Goal: Find specific page/section: Find specific page/section

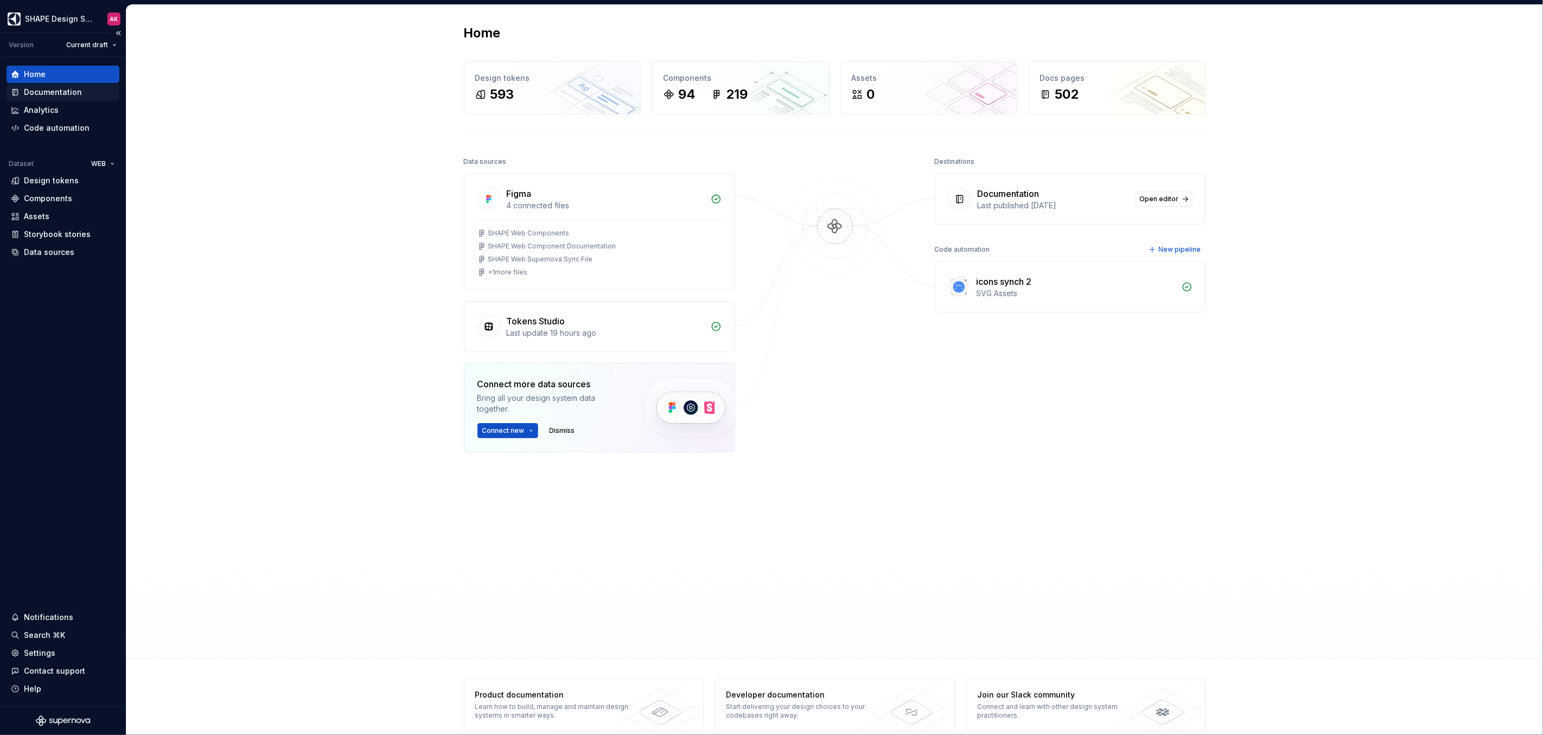
click at [44, 94] on div "Documentation" at bounding box center [53, 92] width 58 height 11
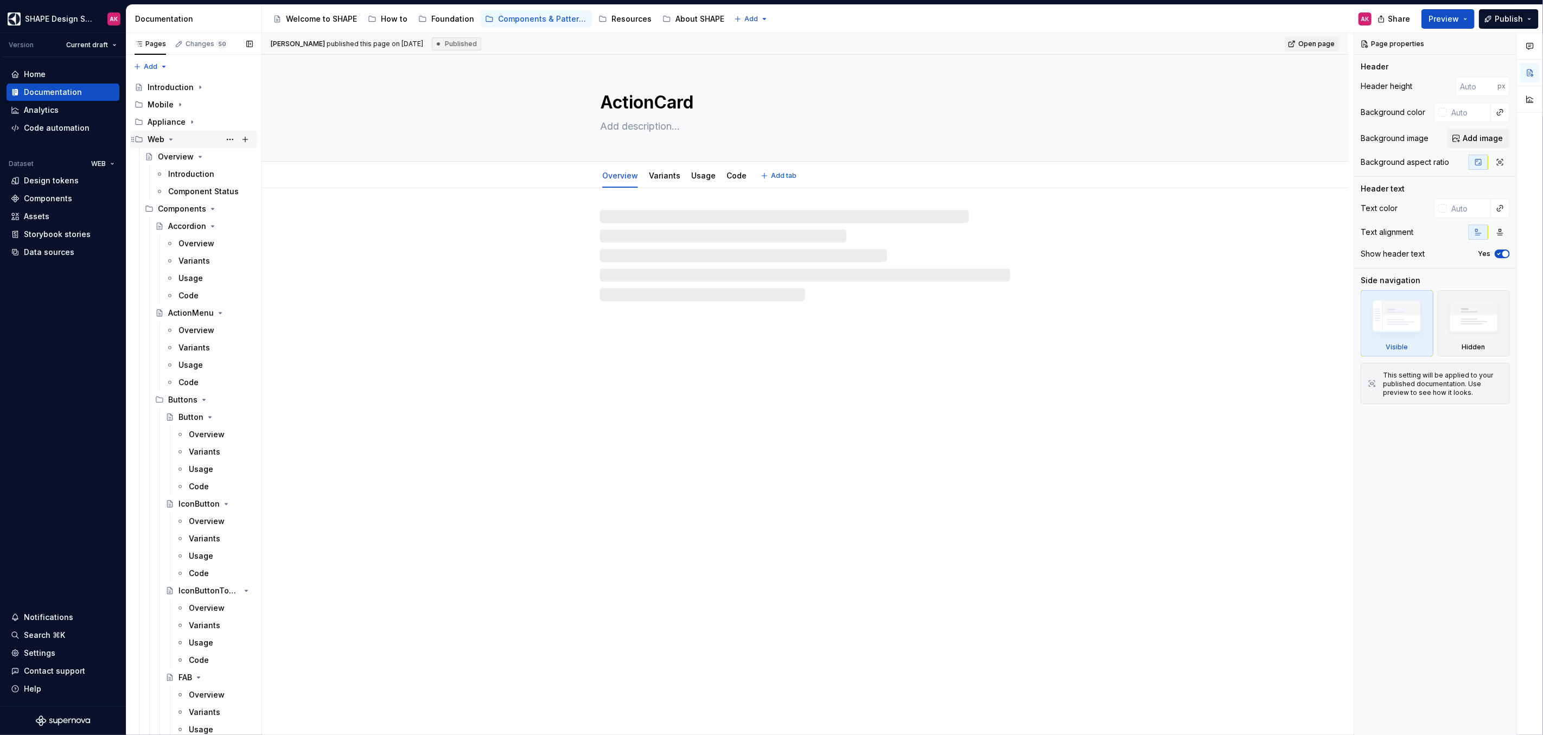
type textarea "*"
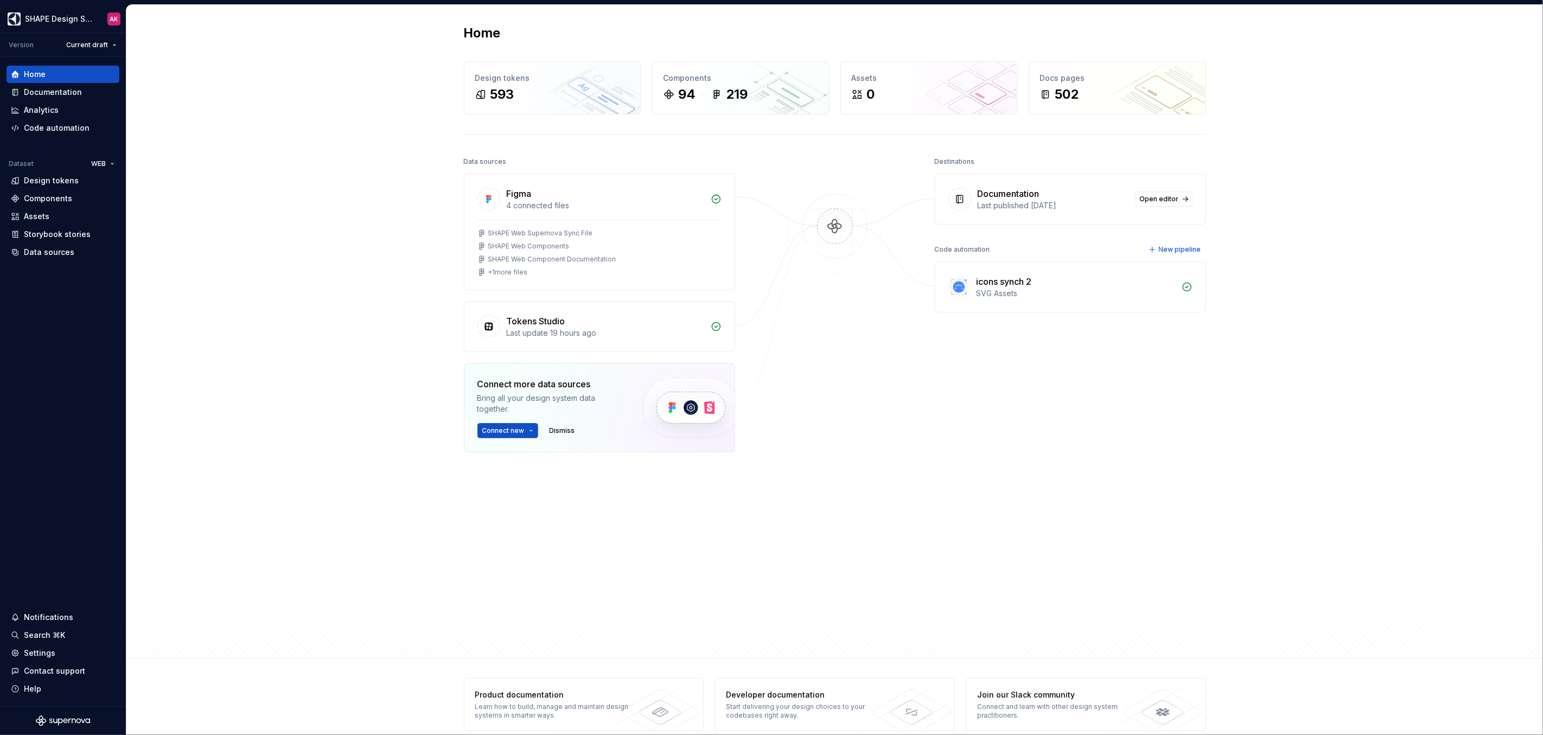
click at [280, 281] on div "Home Design tokens 593 Components 94 219 Assets 0 Docs pages 502 Data sources F…" at bounding box center [834, 332] width 1416 height 654
click at [42, 198] on div "Components" at bounding box center [48, 198] width 48 height 11
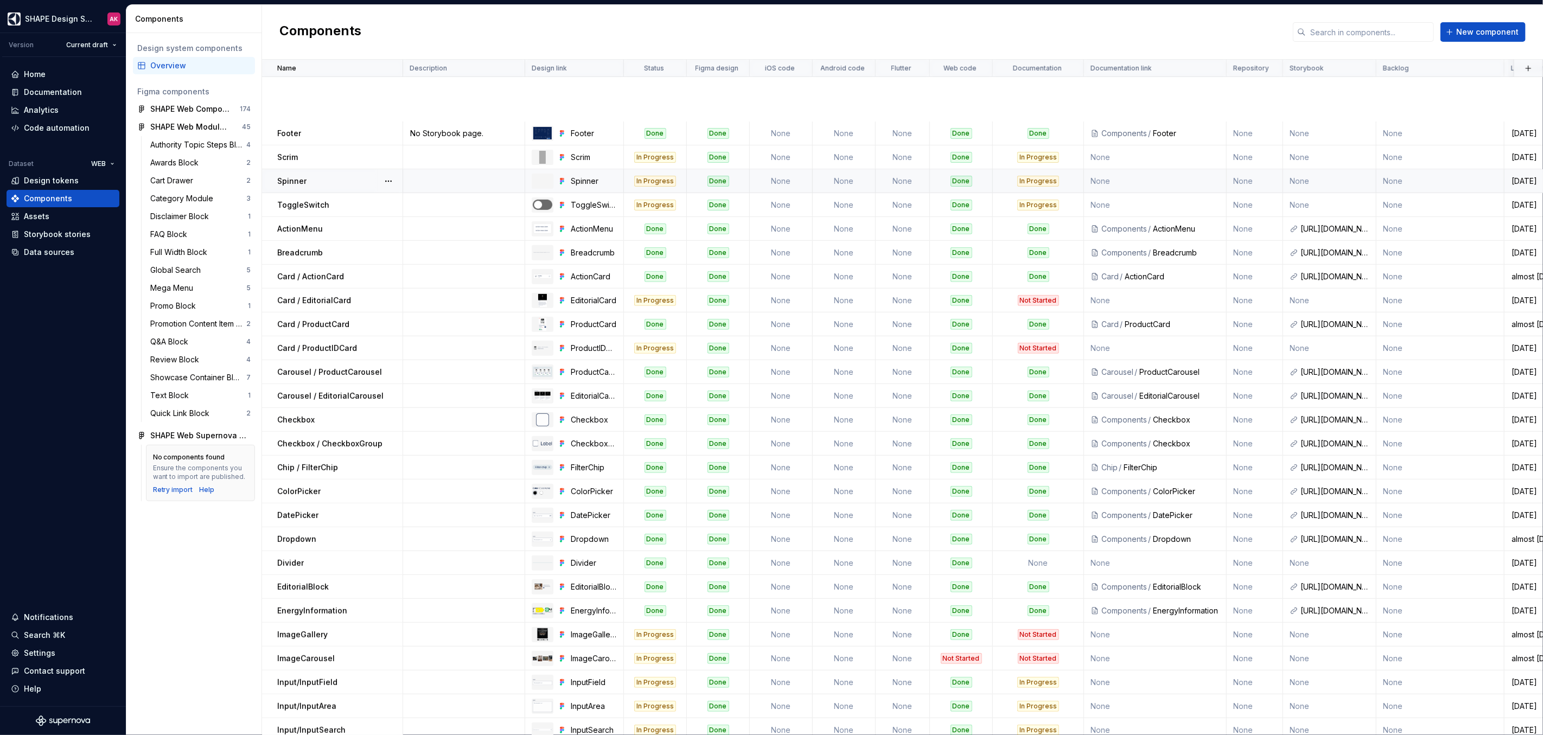
scroll to position [572, 0]
